Goal: Information Seeking & Learning: Learn about a topic

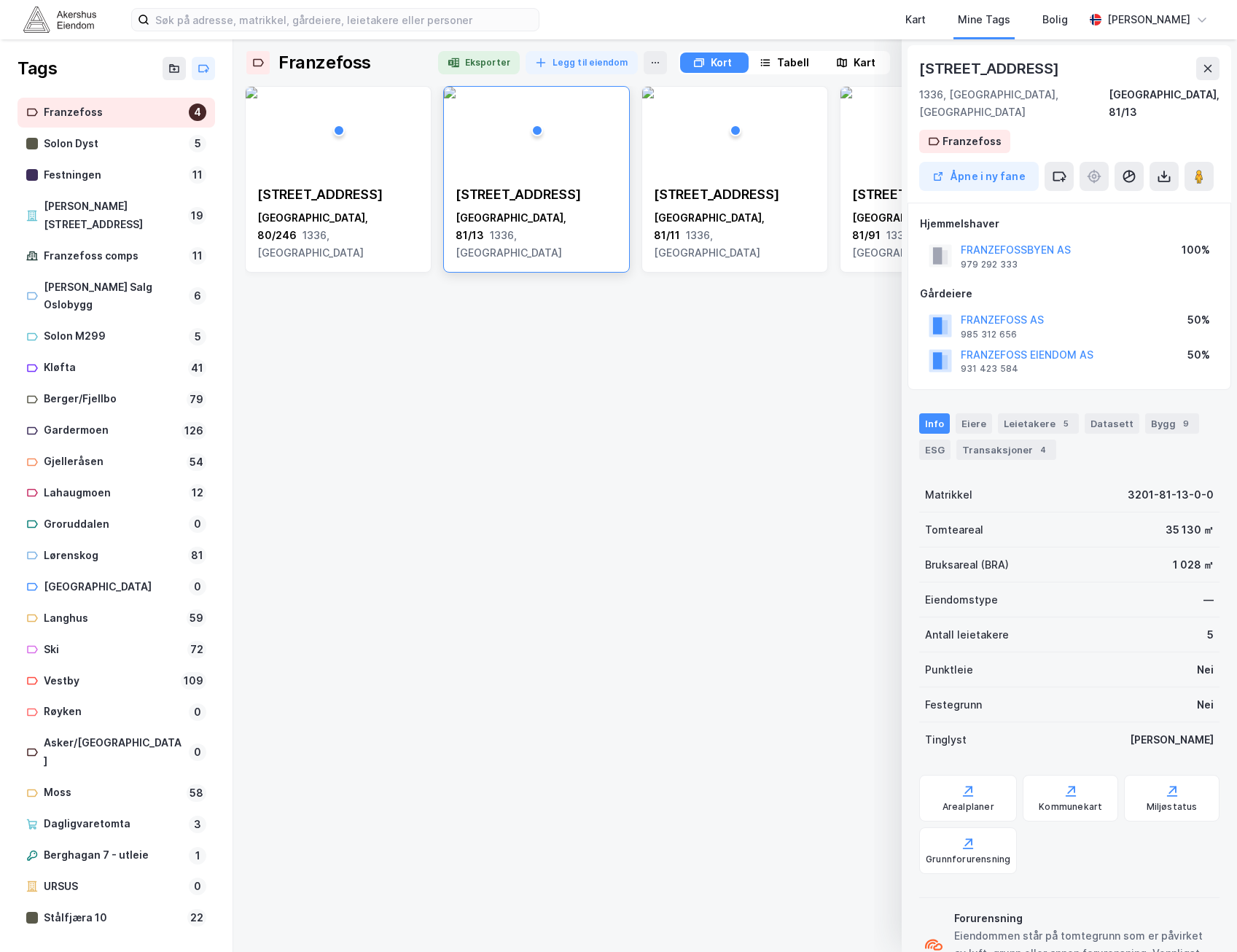
click at [582, 401] on div "Franzefossveien 19 [GEOGRAPHIC_DATA], 80/246 1336, Akershus Franzefossveien 19 …" at bounding box center [734, 513] width 980 height 855
click at [597, 415] on div "Franzefossveien 19 [GEOGRAPHIC_DATA], 80/246 1336, Akershus Franzefossveien 19 …" at bounding box center [734, 513] width 980 height 855
click at [1214, 72] on button at bounding box center [1207, 68] width 23 height 23
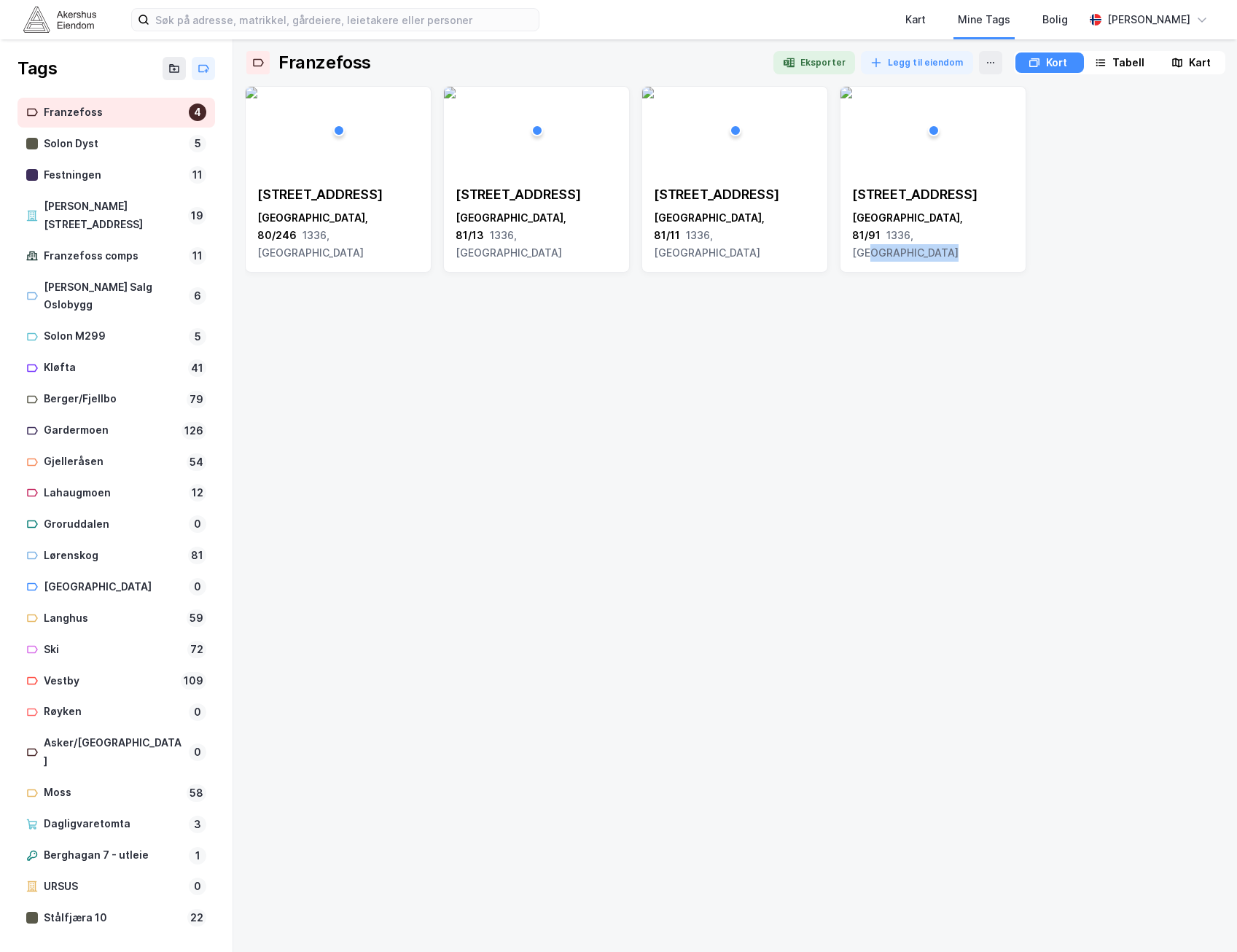
drag, startPoint x: 977, startPoint y: 384, endPoint x: 1085, endPoint y: 265, distance: 160.7
click at [1085, 275] on div "Franzefossveien 19 [GEOGRAPHIC_DATA], 80/246 1336, Akershus Franzefossveien 19 …" at bounding box center [734, 513] width 980 height 855
click at [1103, 226] on div "Franzefossveien 19 [GEOGRAPHIC_DATA], 80/246 1336, Akershus Franzefossveien 19 …" at bounding box center [734, 179] width 980 height 187
drag, startPoint x: 1145, startPoint y: 269, endPoint x: 809, endPoint y: 410, distance: 364.4
click at [808, 410] on div "Franzefossveien 19 [GEOGRAPHIC_DATA], 80/246 1336, Akershus Franzefossveien 19 …" at bounding box center [734, 513] width 980 height 855
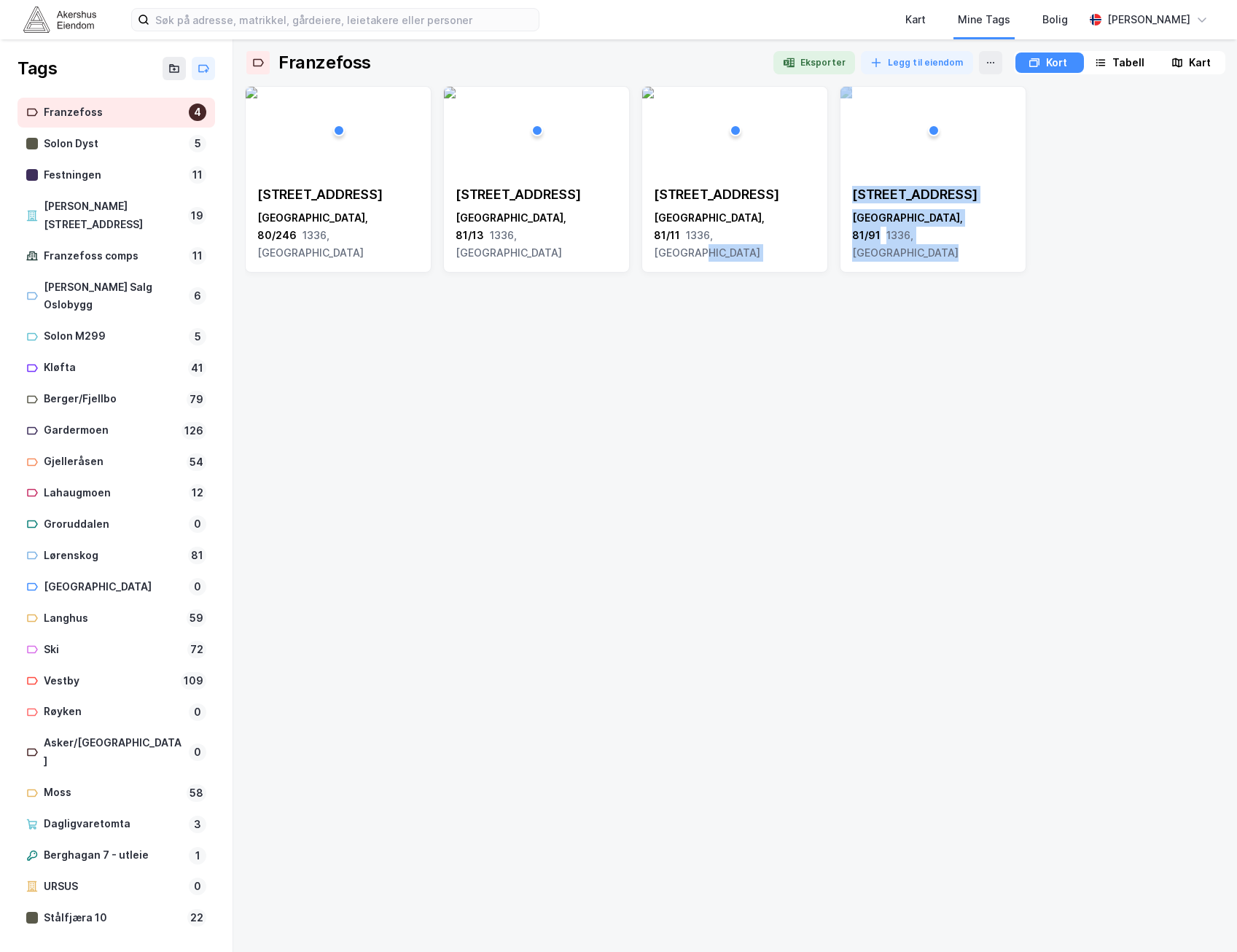
click at [1163, 288] on div "Franzefossveien 19 [GEOGRAPHIC_DATA], 80/246 1336, Akershus Franzefossveien 19 …" at bounding box center [734, 513] width 980 height 855
drag, startPoint x: 1102, startPoint y: 226, endPoint x: 1081, endPoint y: 295, distance: 72.1
click at [1081, 295] on div "Franzefossveien 19 [GEOGRAPHIC_DATA], 80/246 1336, Akershus Franzefossveien 19 …" at bounding box center [734, 513] width 980 height 855
click at [1082, 294] on div "Franzefossveien 19 [GEOGRAPHIC_DATA], 80/246 1336, Akershus Franzefossveien 19 …" at bounding box center [734, 513] width 980 height 855
click at [743, 402] on div "Franzefossveien 19 [GEOGRAPHIC_DATA], 80/246 1336, Akershus Franzefossveien 19 …" at bounding box center [734, 513] width 980 height 855
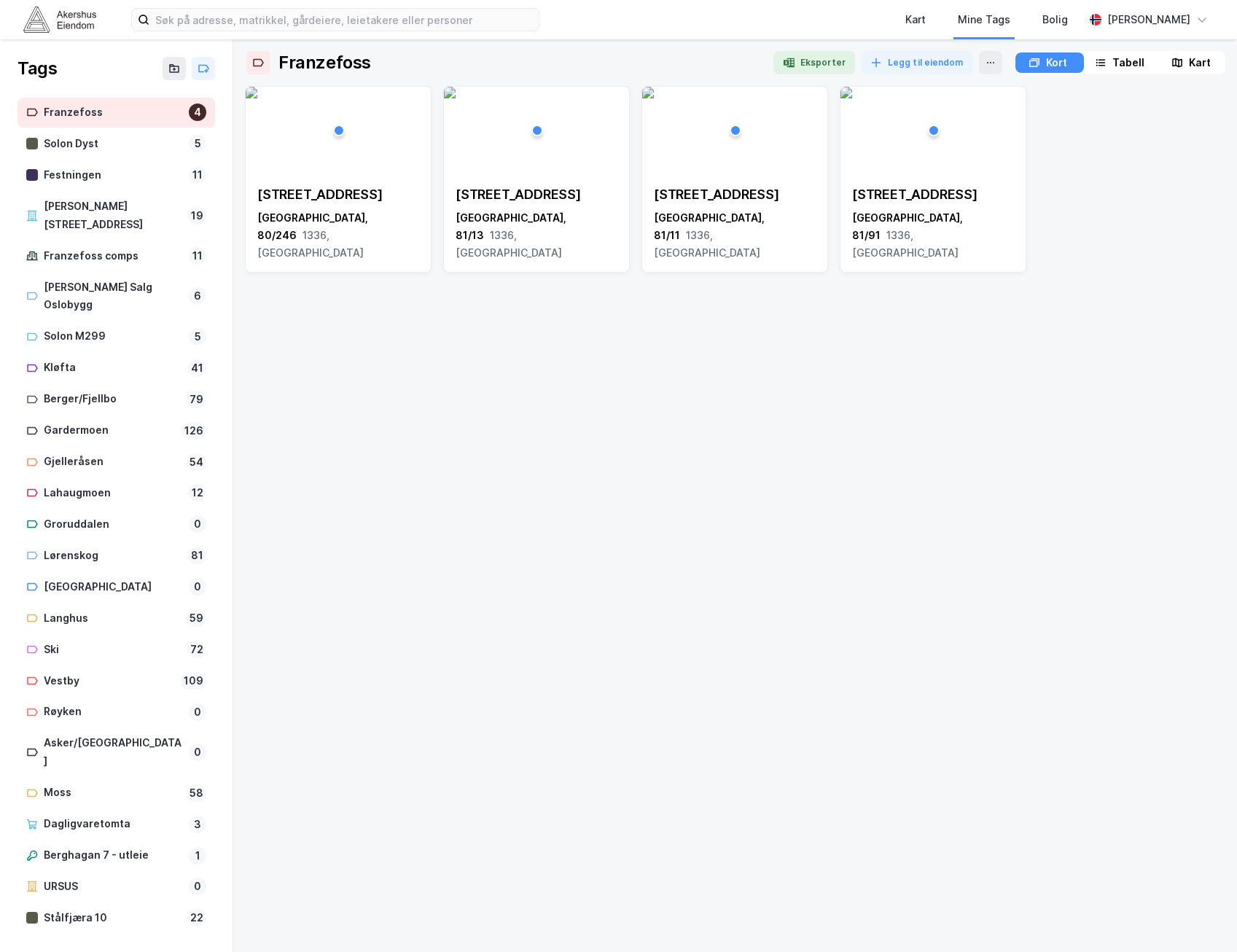
drag, startPoint x: 846, startPoint y: 552, endPoint x: 858, endPoint y: 518, distance: 36.1
click at [846, 550] on div "Franzefossveien 19 [GEOGRAPHIC_DATA], 80/246 1336, Akershus Franzefossveien 19 …" at bounding box center [734, 513] width 980 height 855
click at [1105, 470] on div "Franzefossveien 19 [GEOGRAPHIC_DATA], 80/246 1336, Akershus Franzefossveien 19 …" at bounding box center [734, 513] width 980 height 855
click at [386, 189] on div "[STREET_ADDRESS]" at bounding box center [338, 195] width 162 height 17
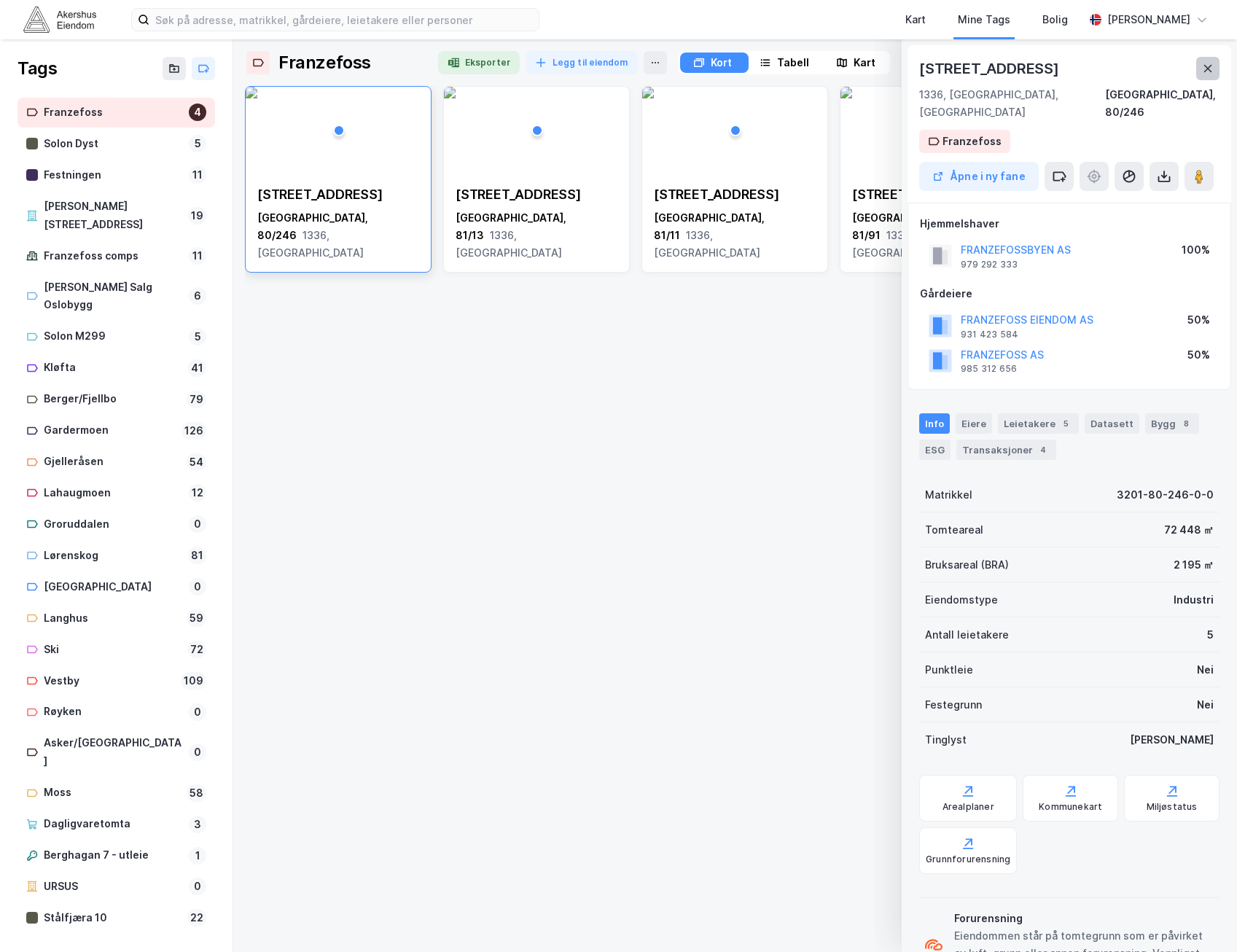
click at [1197, 62] on button at bounding box center [1207, 68] width 23 height 23
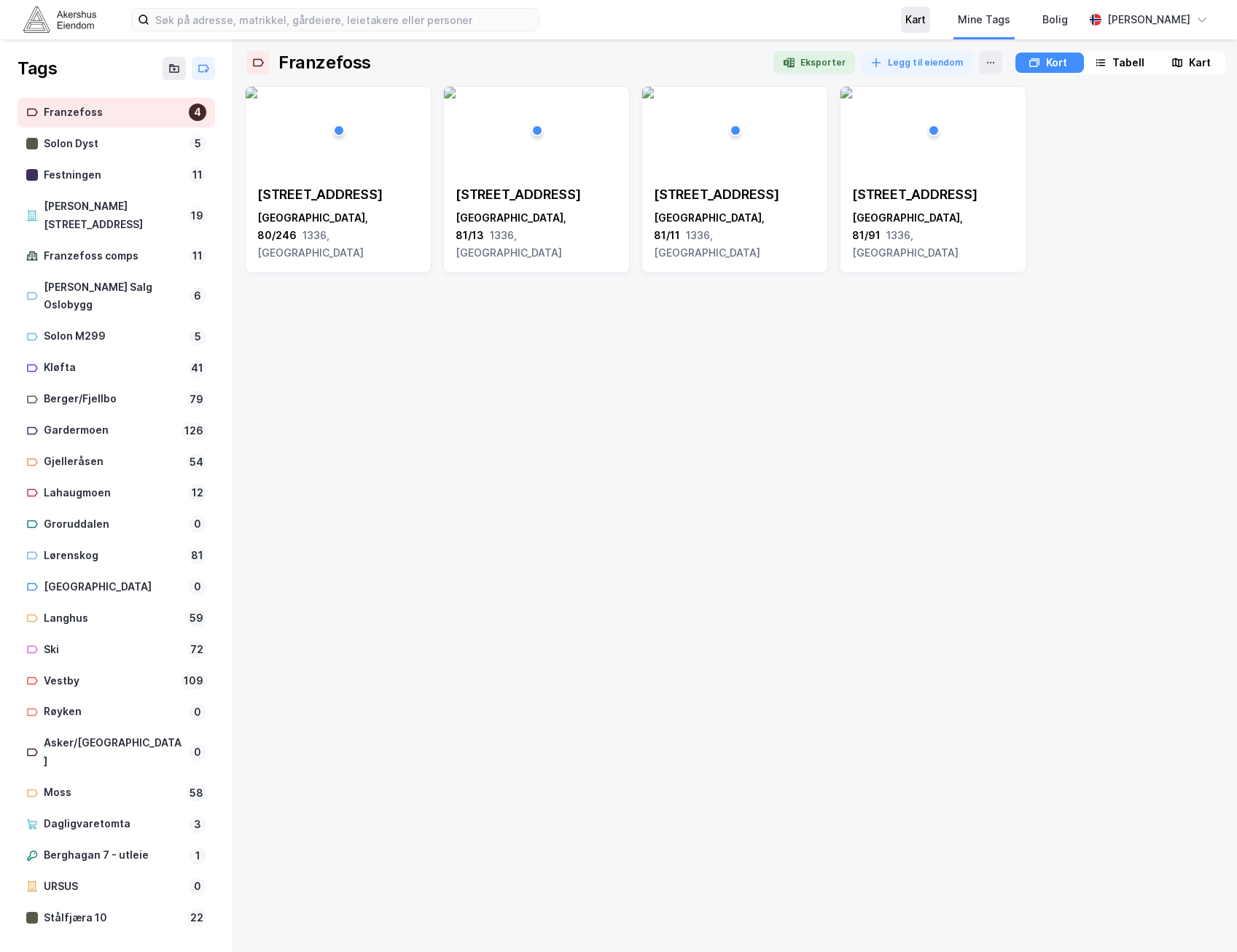
click at [930, 21] on div "Kart" at bounding box center [915, 19] width 29 height 26
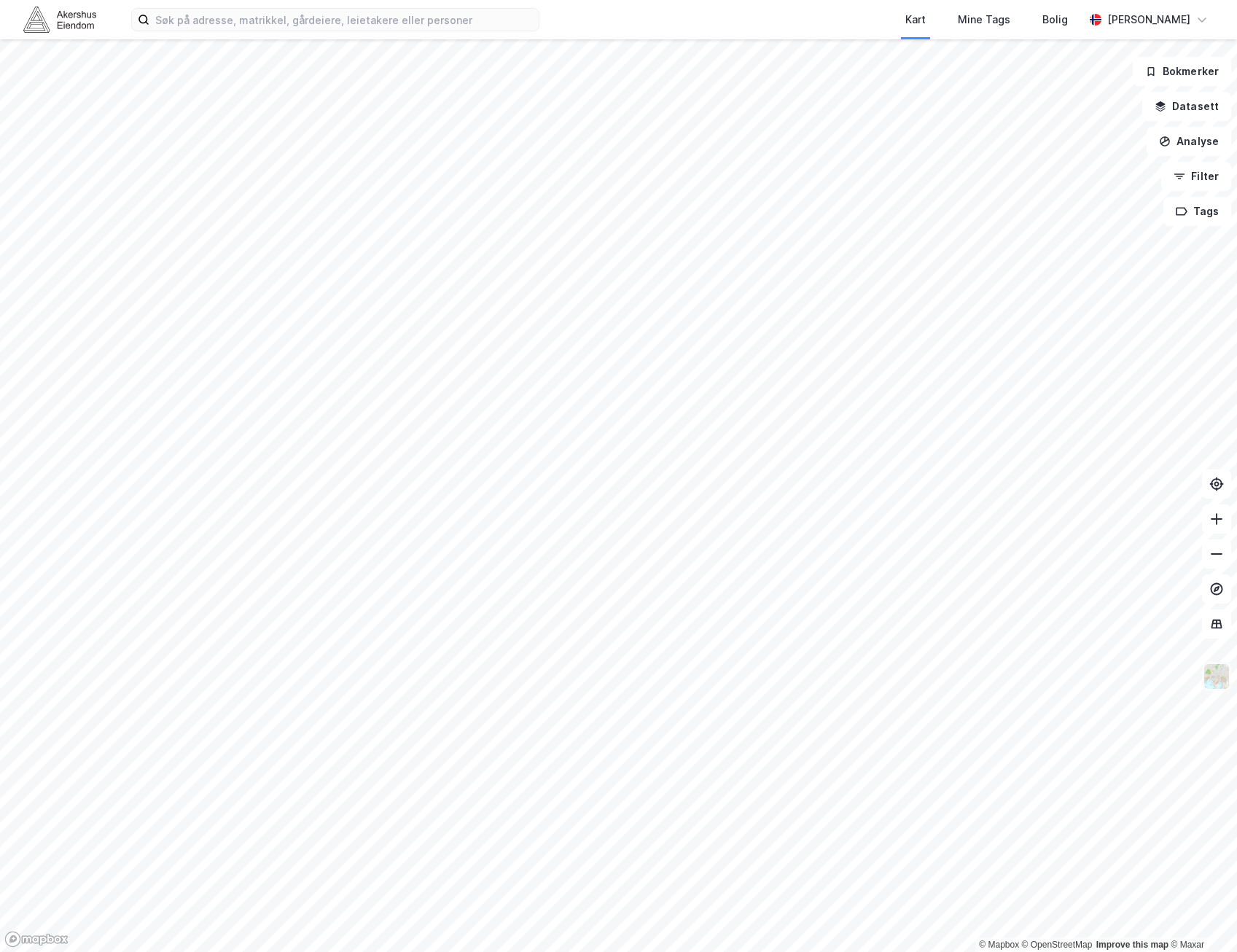
click at [1205, 682] on img at bounding box center [1216, 676] width 28 height 28
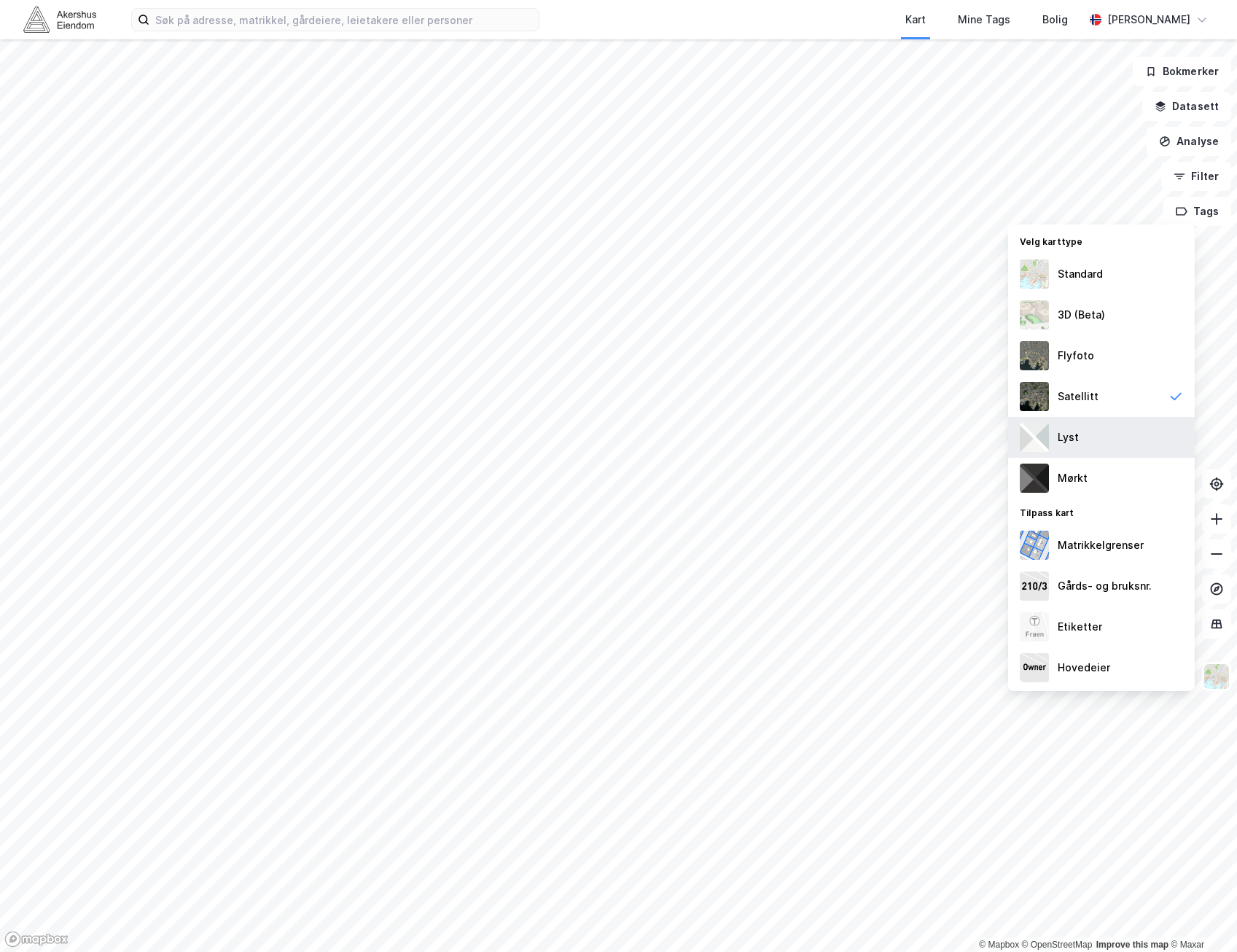
click at [1102, 436] on div "Lyst" at bounding box center [1101, 437] width 187 height 40
click at [1217, 675] on img at bounding box center [1216, 676] width 28 height 28
